Goal: Task Accomplishment & Management: Complete application form

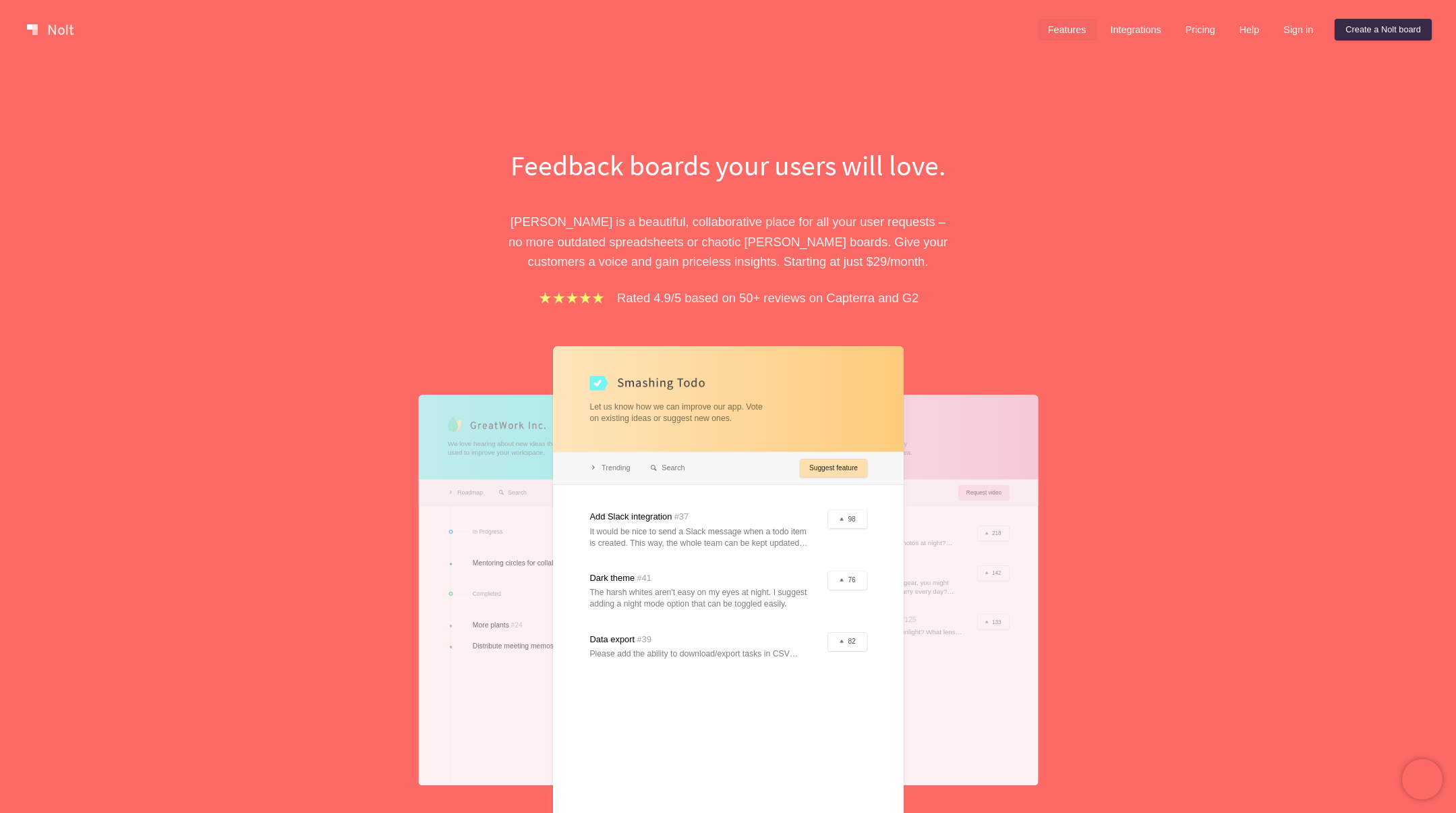
click at [1038, 24] on link "Features" at bounding box center [1067, 29] width 60 height 22
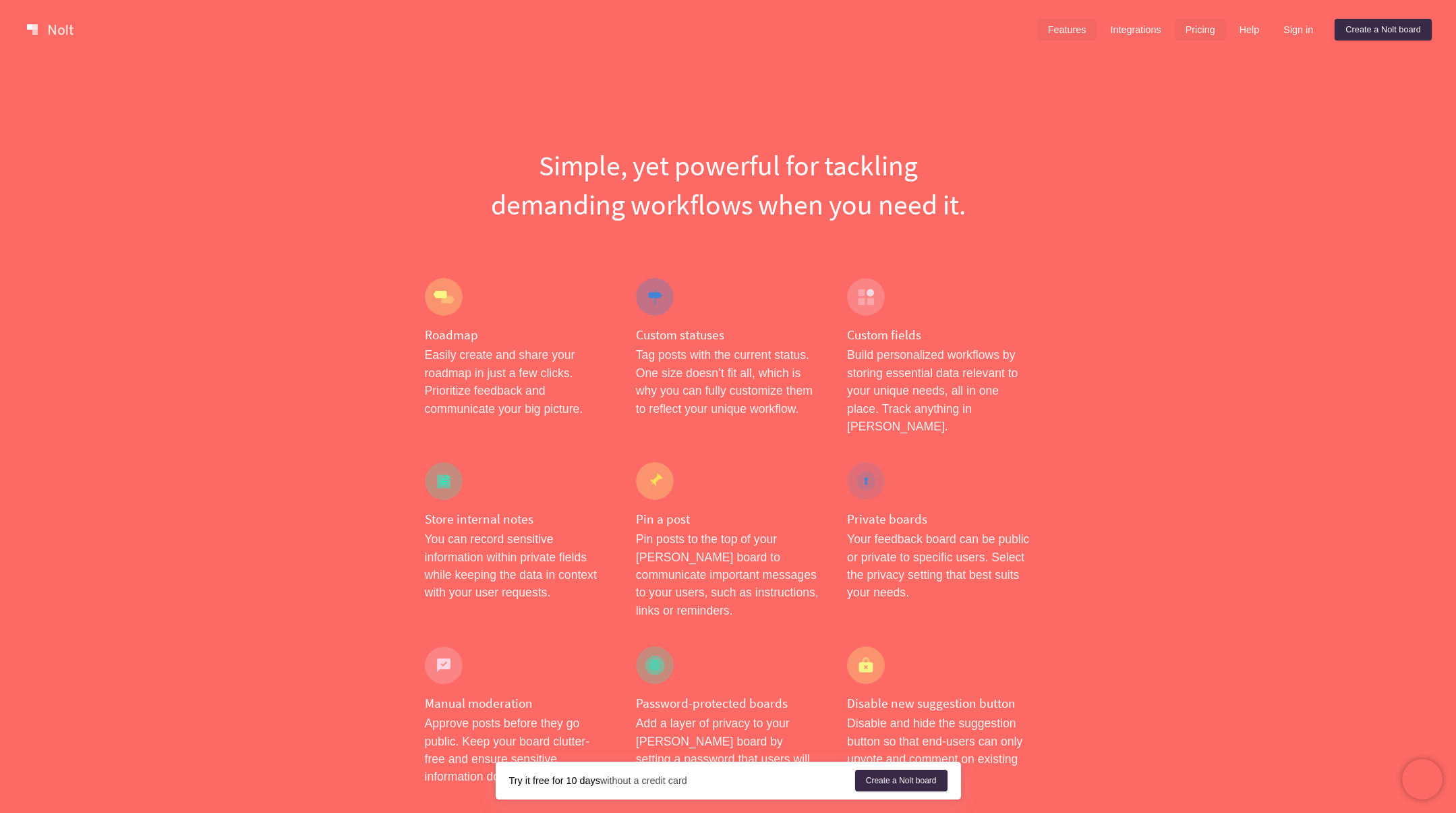
click at [1185, 24] on link "Pricing" at bounding box center [1200, 29] width 51 height 22
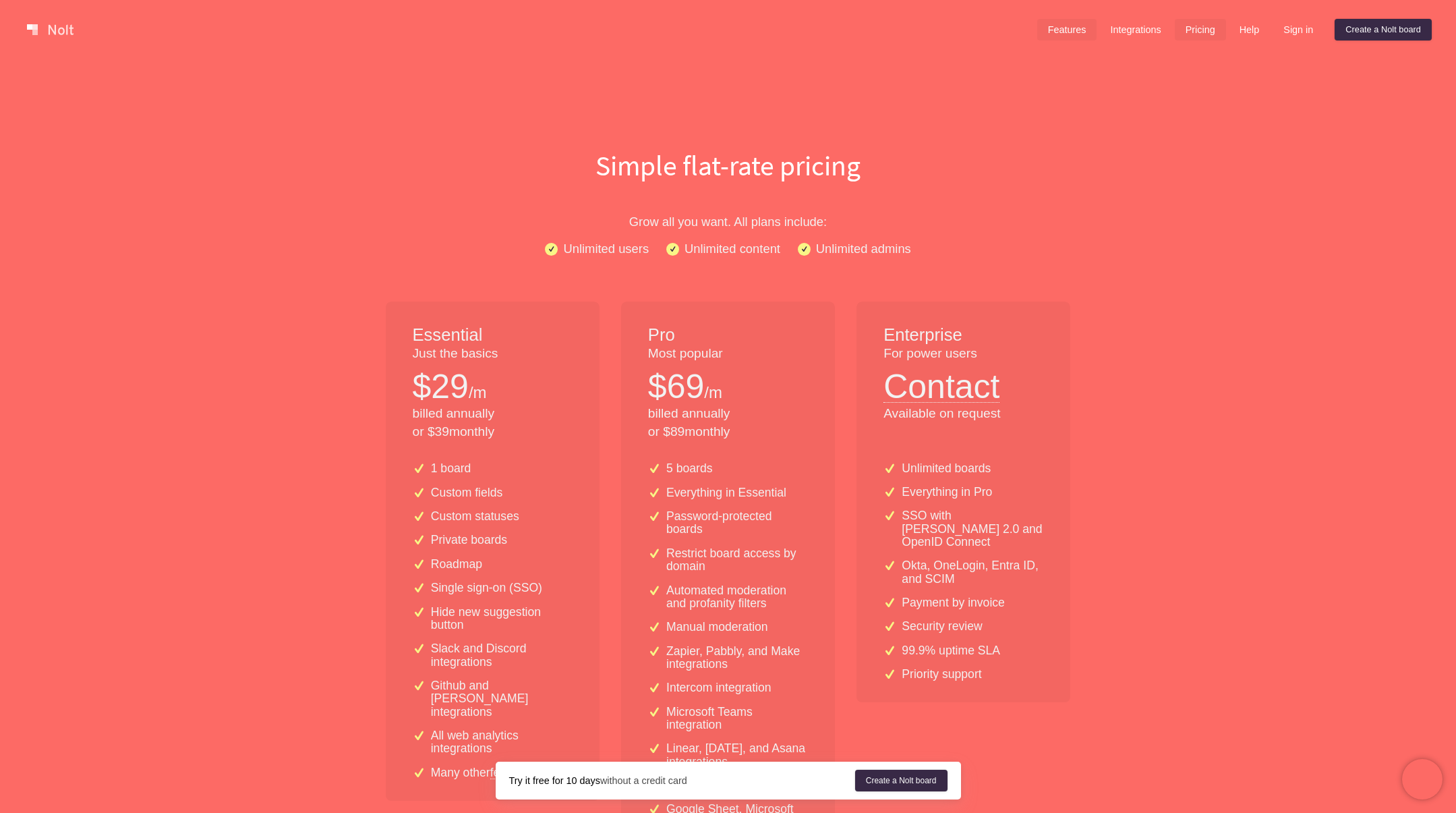
click at [1054, 31] on link "Features" at bounding box center [1067, 29] width 60 height 22
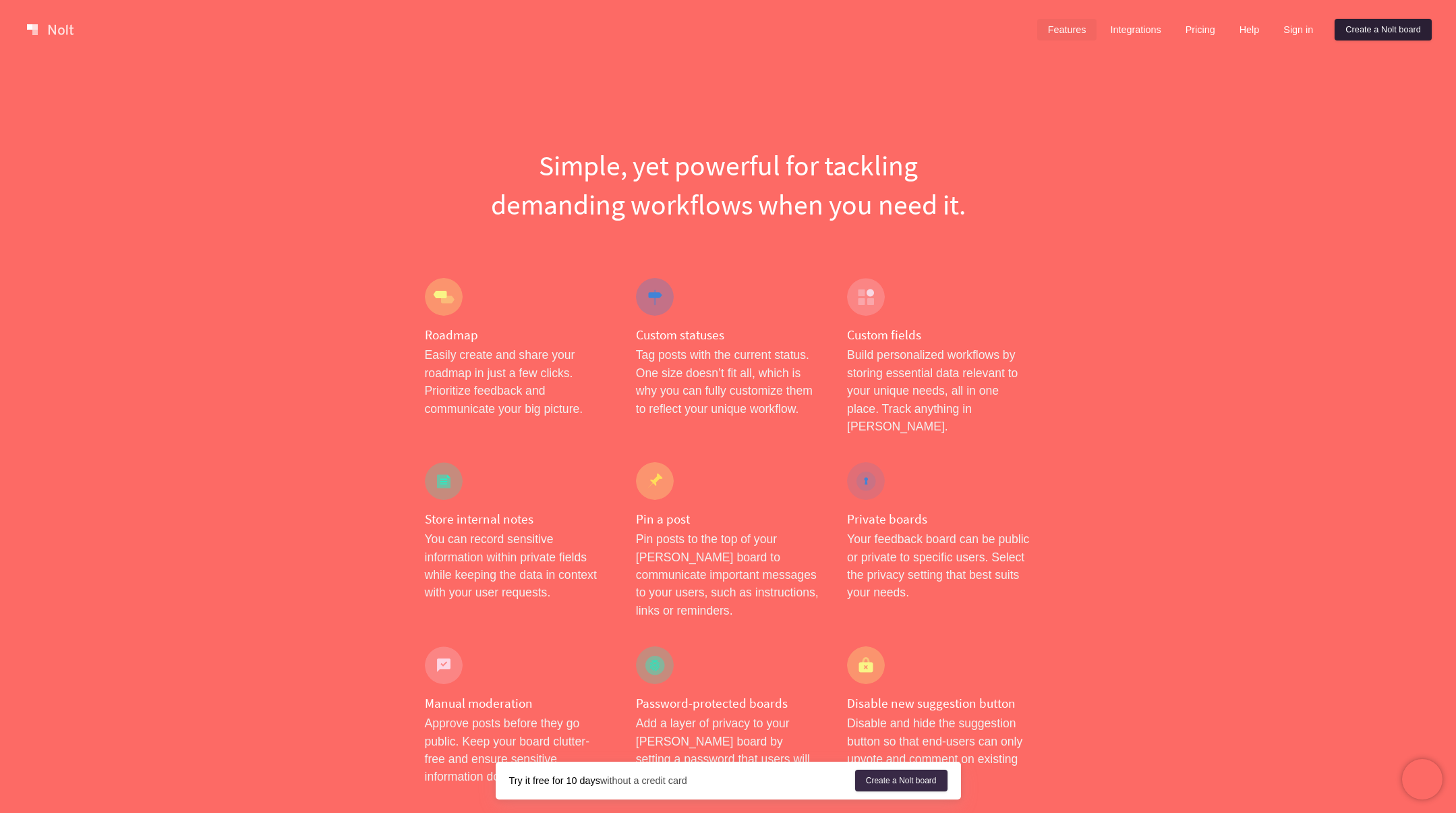
click at [1377, 25] on link "Create a Nolt board" at bounding box center [1383, 29] width 97 height 22
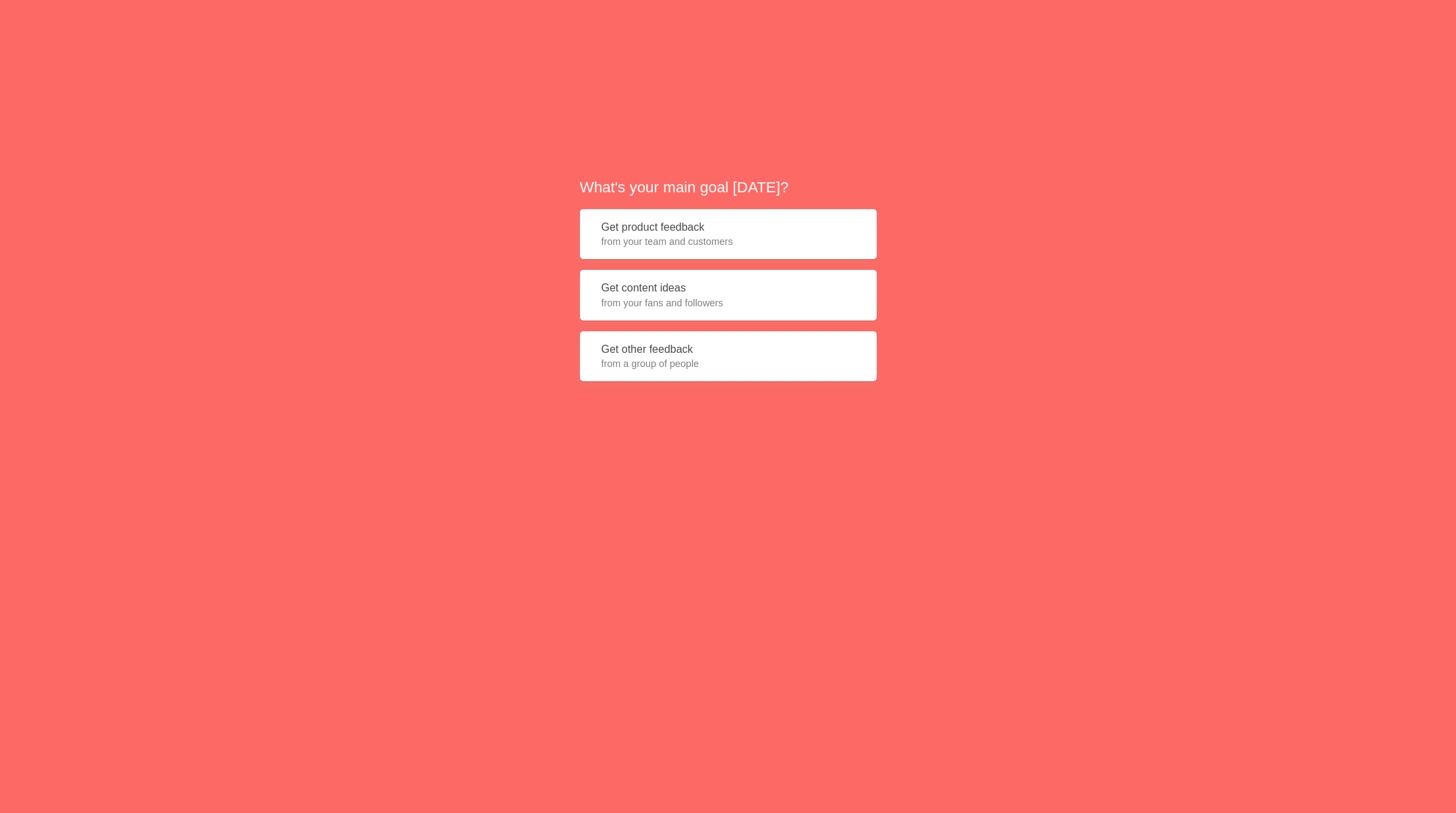
click at [733, 287] on button "Get content ideas from your fans and followers" at bounding box center [728, 295] width 297 height 51
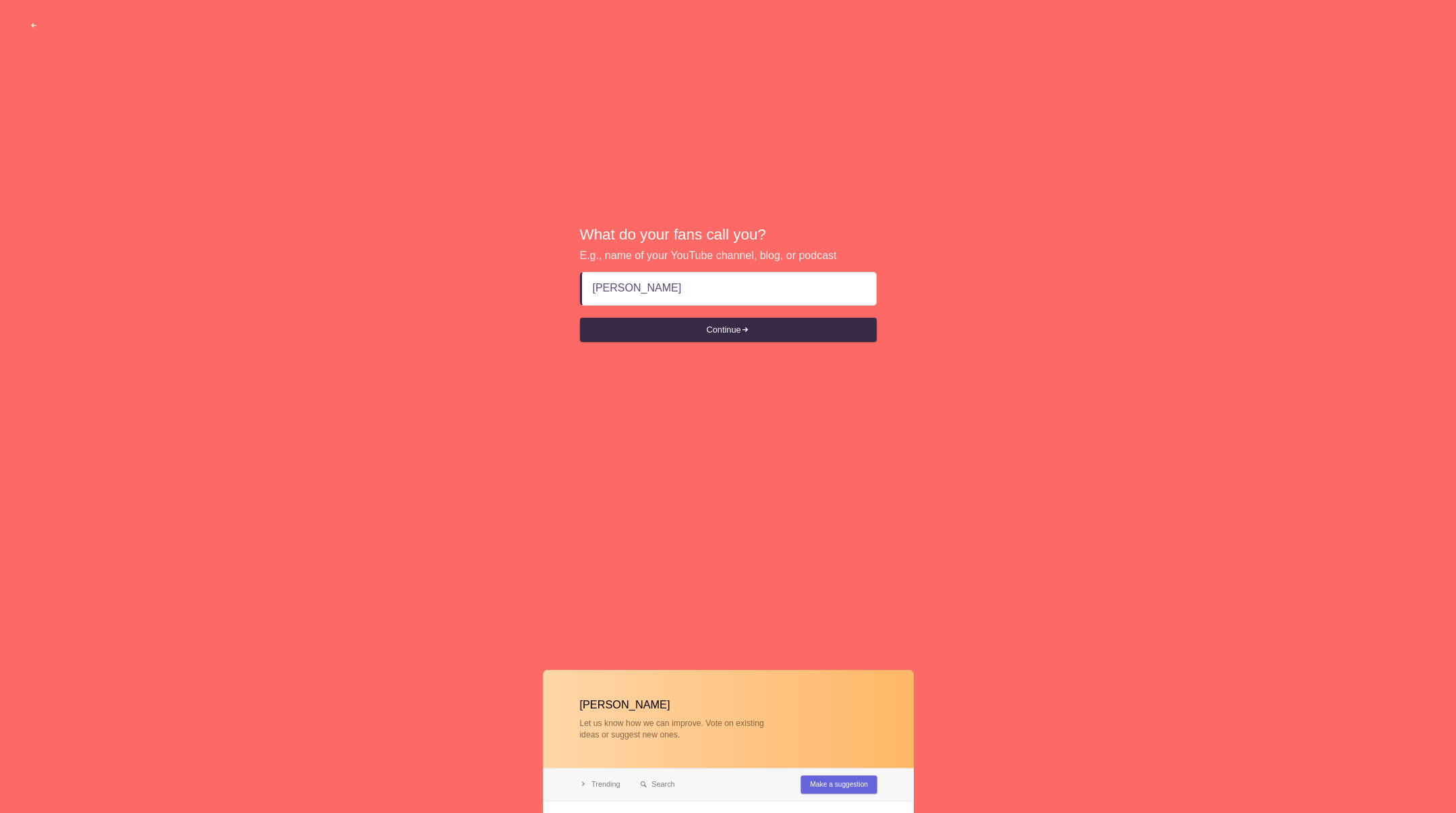
type input "[PERSON_NAME]"
click at [787, 342] on div "What do your fans call you? E.g., name of your YouTube channel, blog, or podcas…" at bounding box center [728, 285] width 297 height 121
click at [784, 331] on button "Continue" at bounding box center [728, 330] width 297 height 24
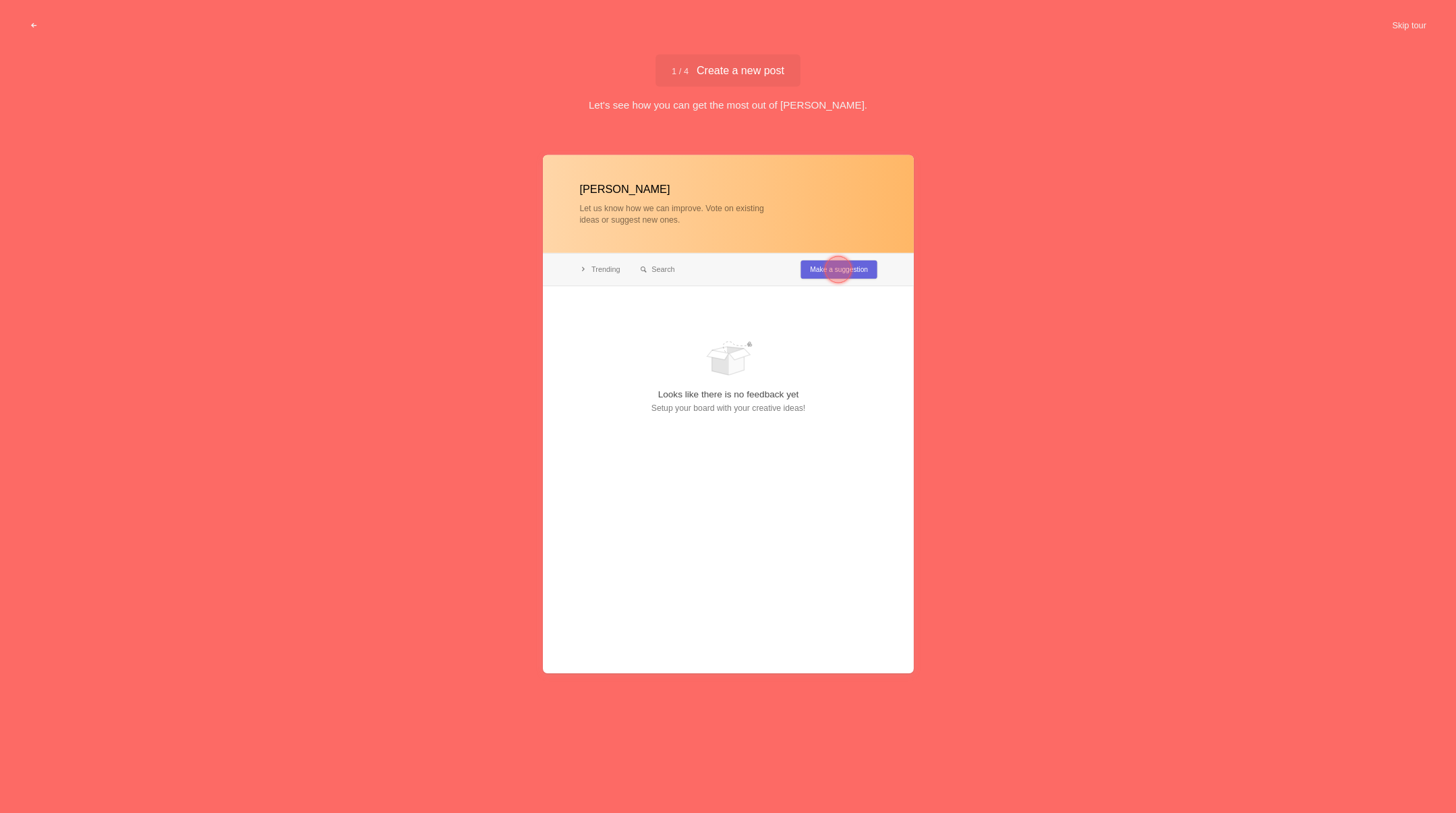
click at [629, 99] on div "Let's see how you can get the most out of [PERSON_NAME]." at bounding box center [728, 104] width 1456 height 14
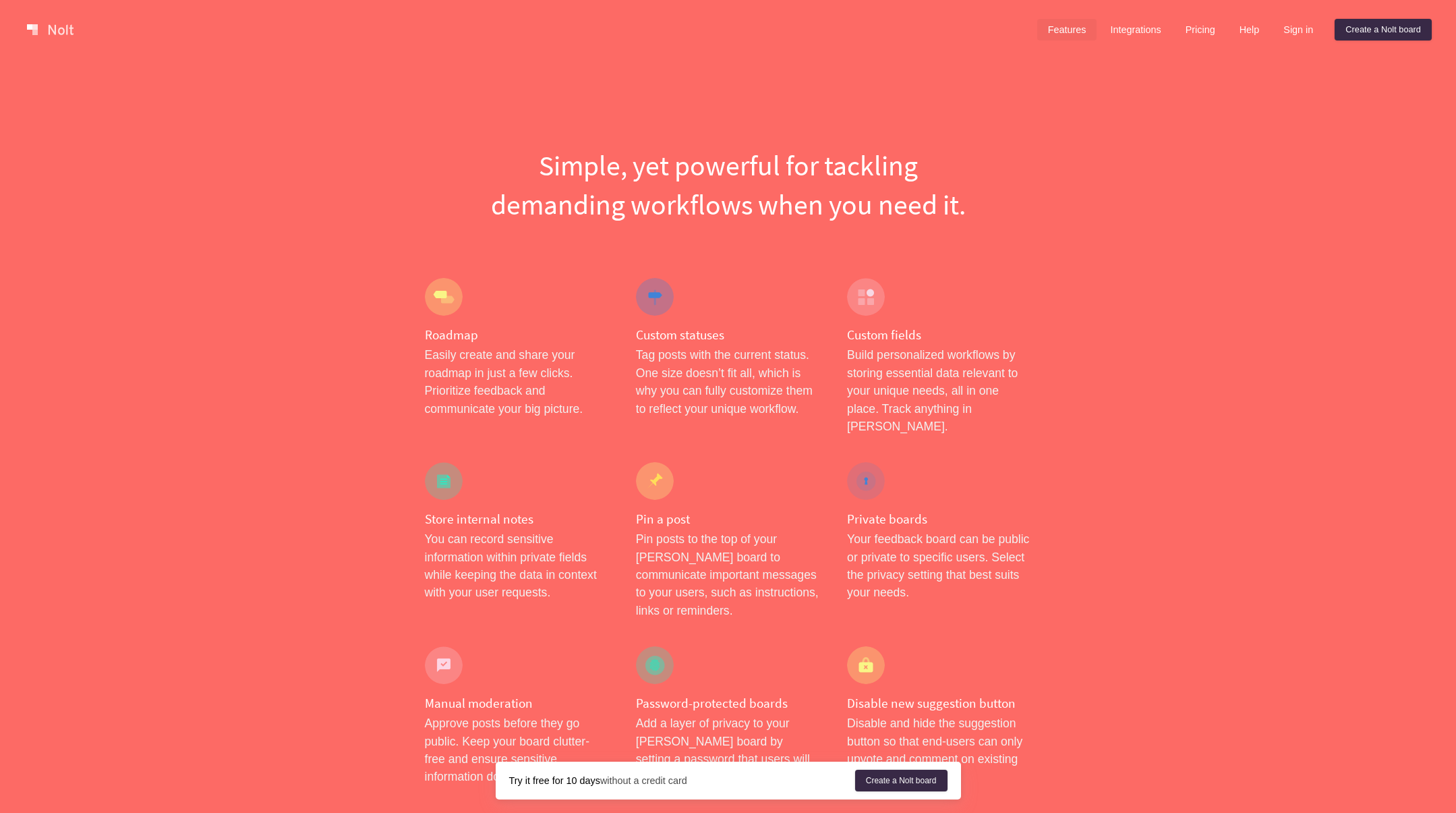
click at [1049, 36] on link "Features" at bounding box center [1067, 29] width 60 height 22
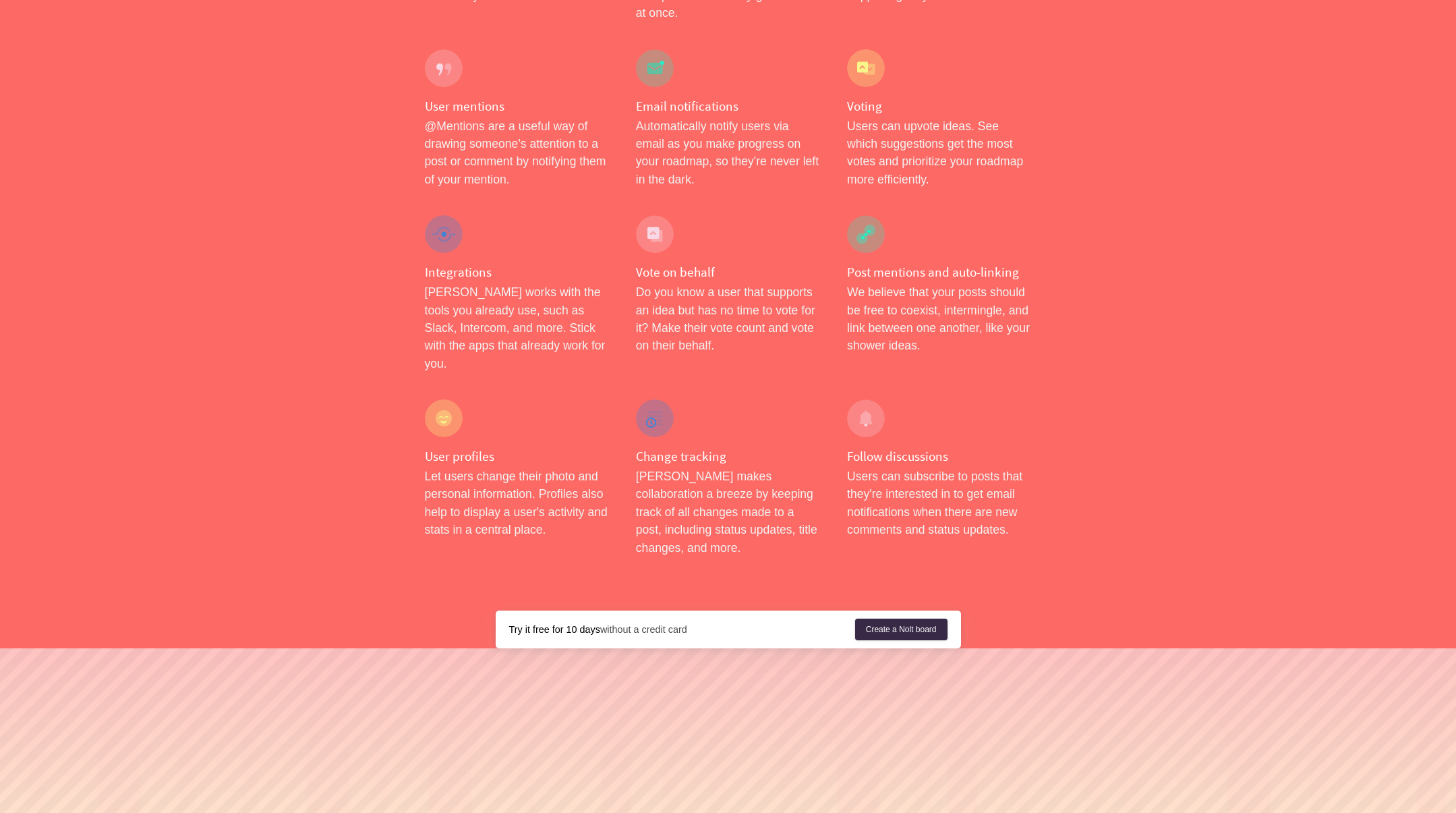
scroll to position [2035, 0]
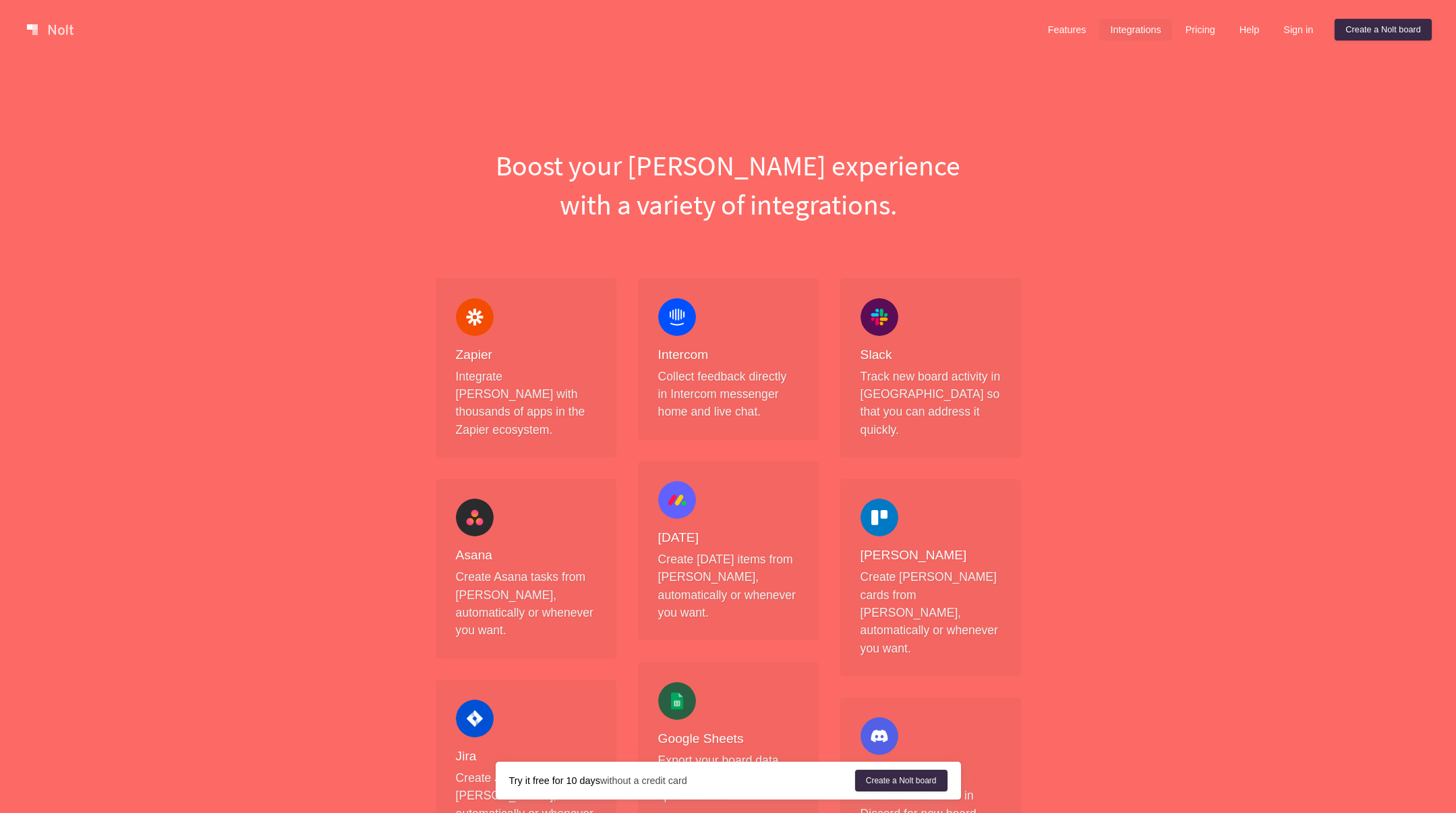
click at [54, 31] on link at bounding box center [50, 29] width 57 height 22
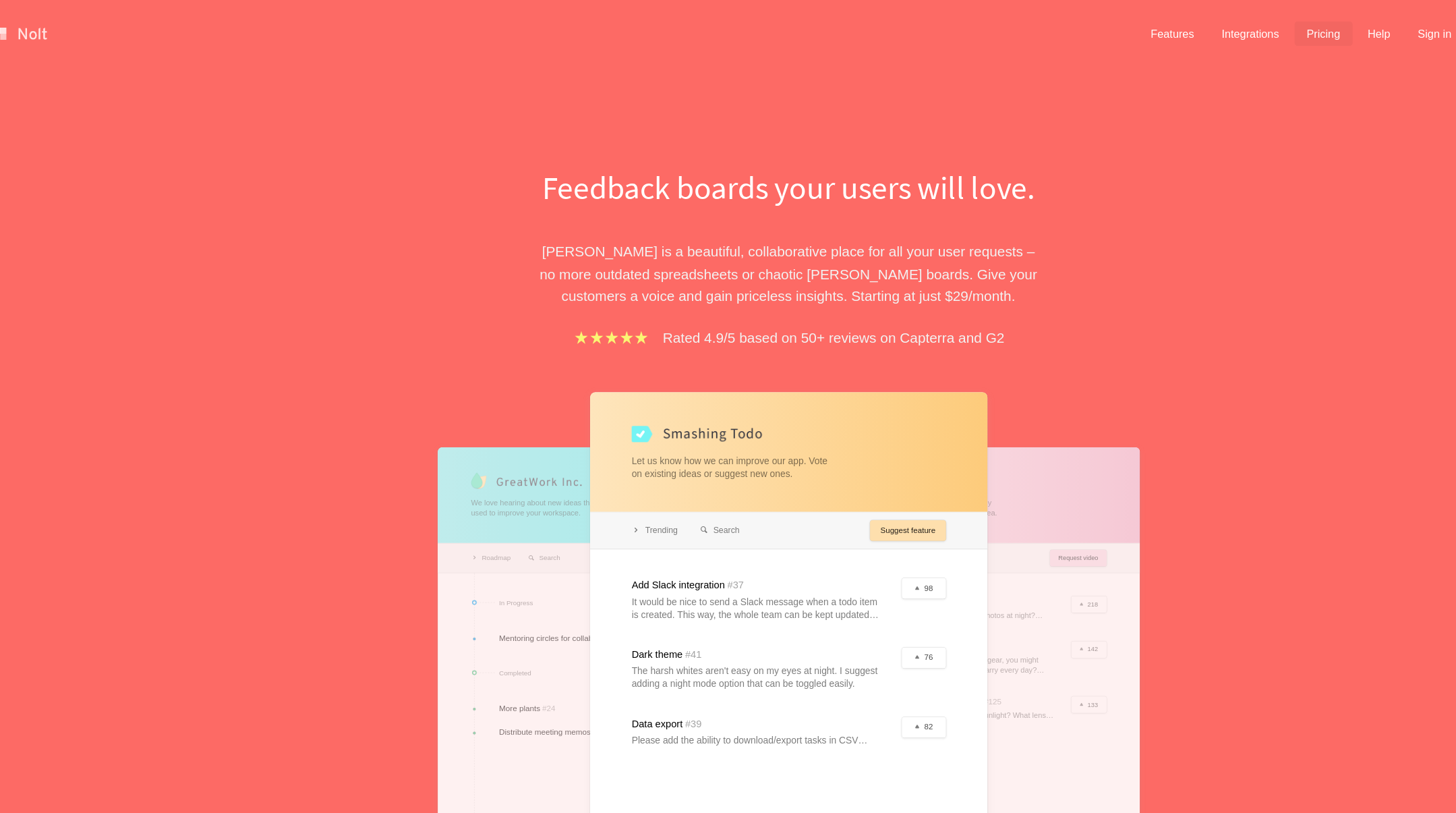
click at [1192, 23] on link "Pricing" at bounding box center [1200, 29] width 51 height 22
